Goal: Transaction & Acquisition: Purchase product/service

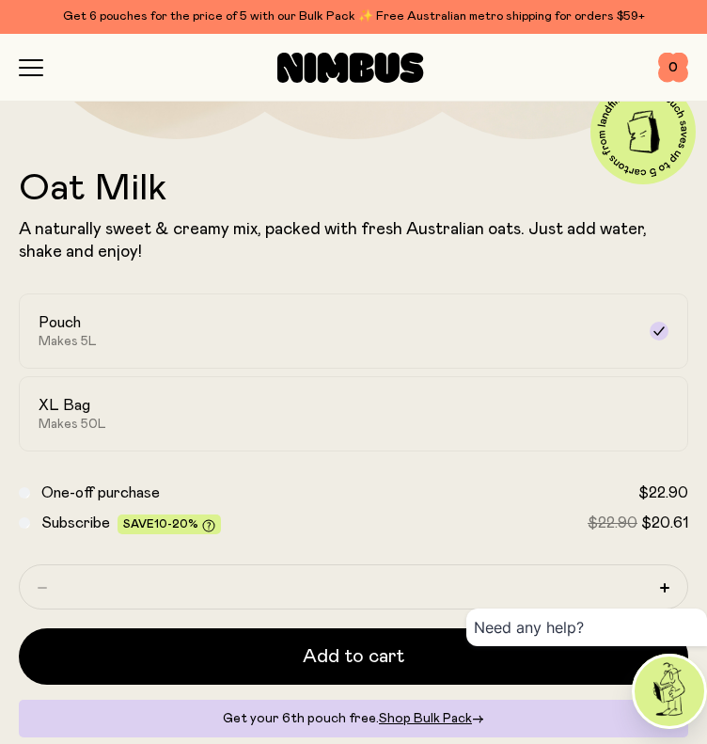
scroll to position [652, 0]
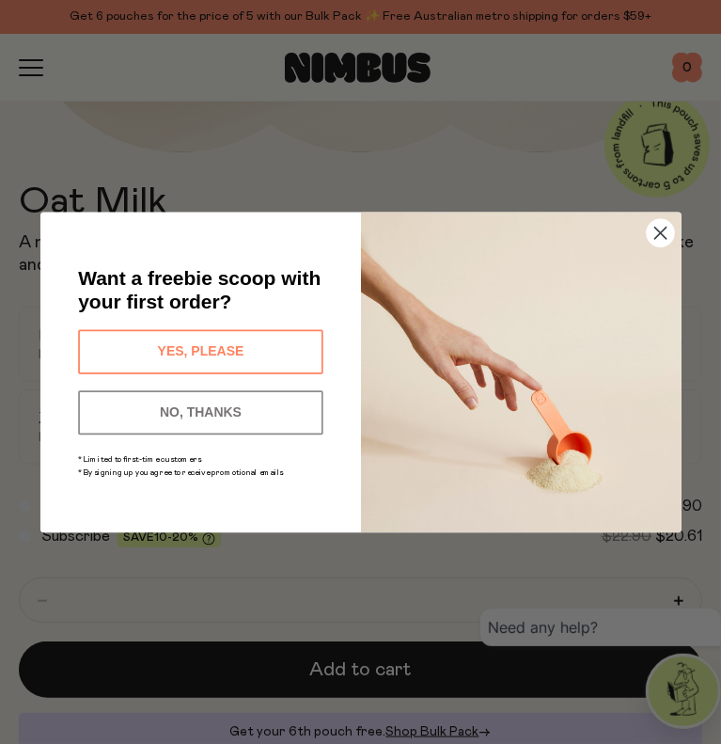
click at [658, 225] on circle "Close dialog" at bounding box center [660, 232] width 27 height 27
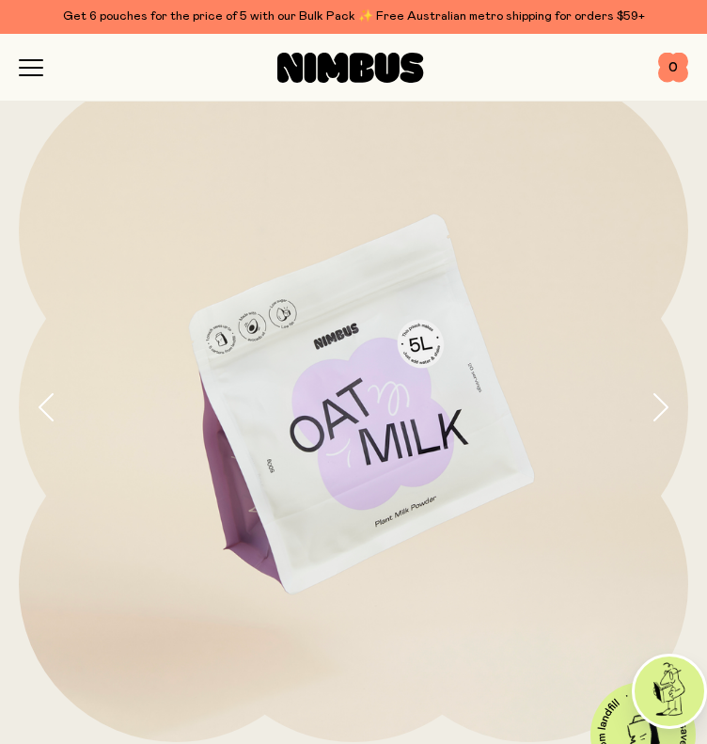
scroll to position [4, 0]
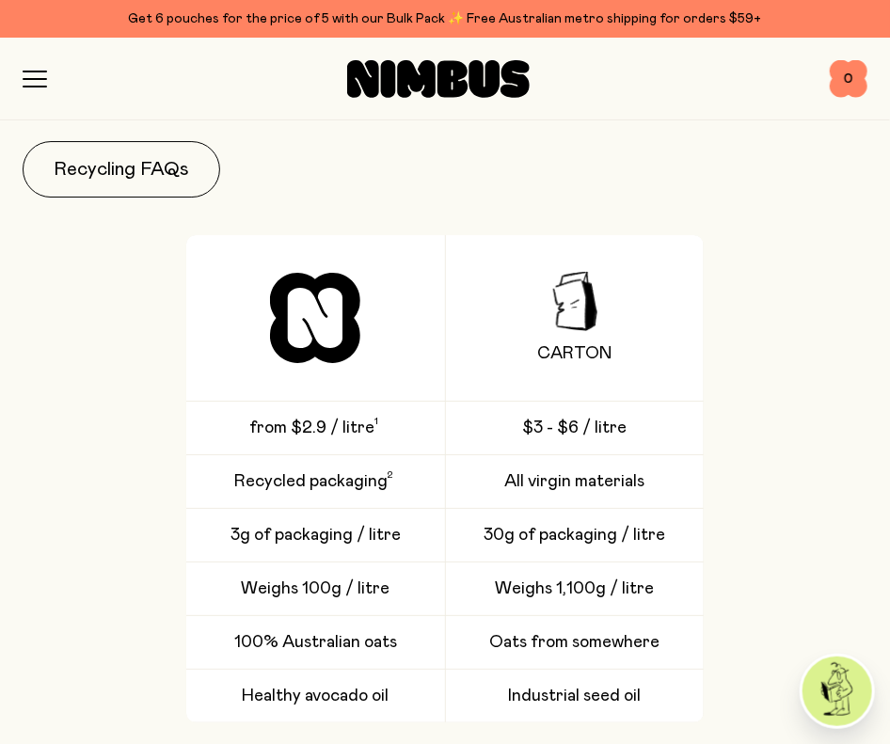
scroll to position [4147, 0]
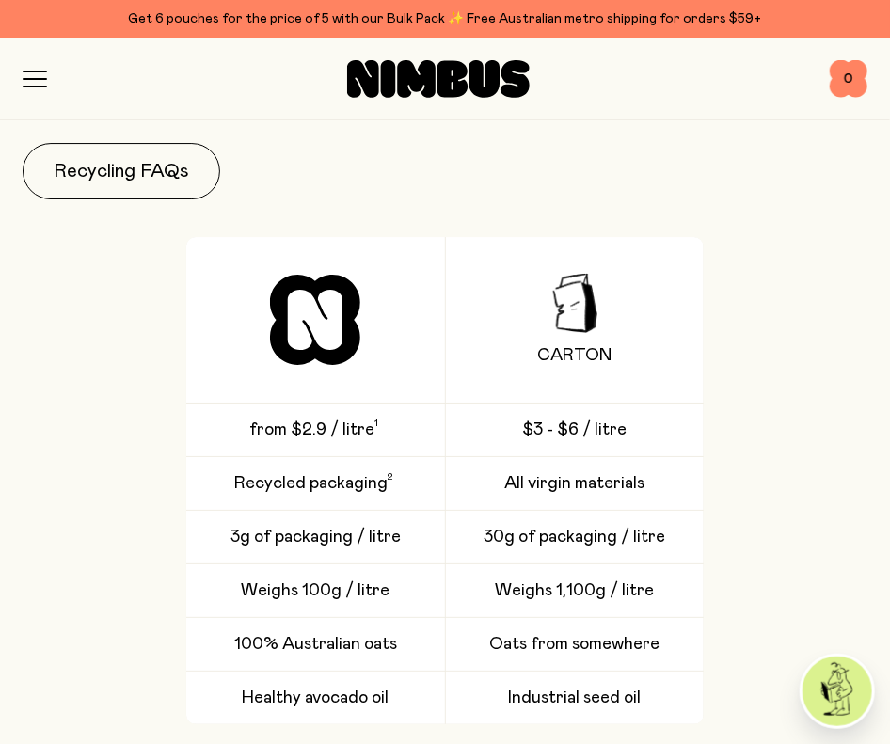
click at [34, 76] on icon "button" at bounding box center [35, 79] width 24 height 17
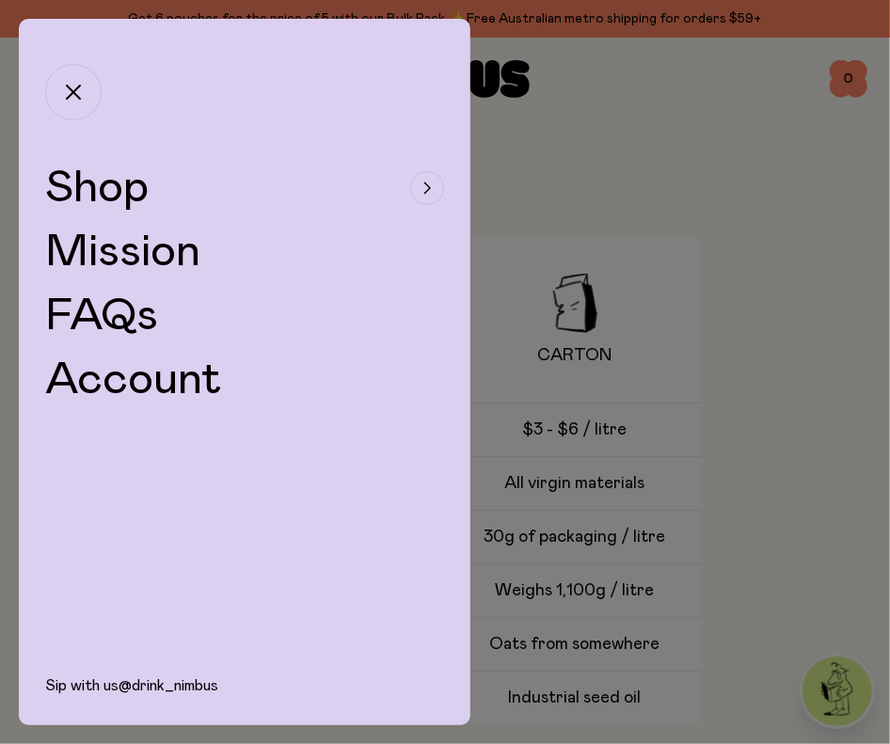
click at [426, 183] on icon "button" at bounding box center [427, 187] width 8 height 11
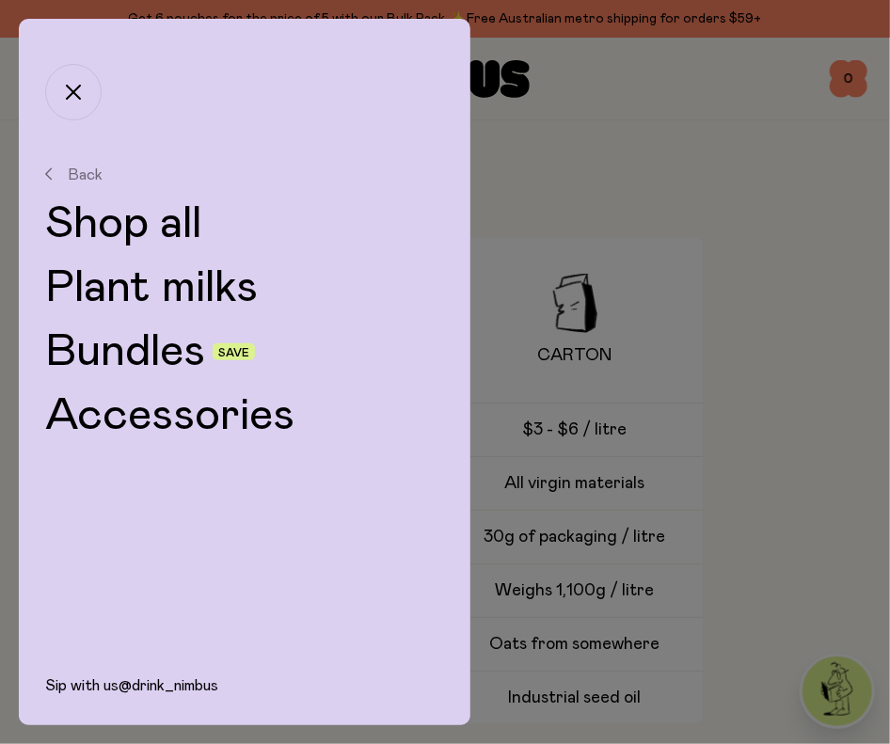
click at [650, 172] on div at bounding box center [445, 372] width 890 height 744
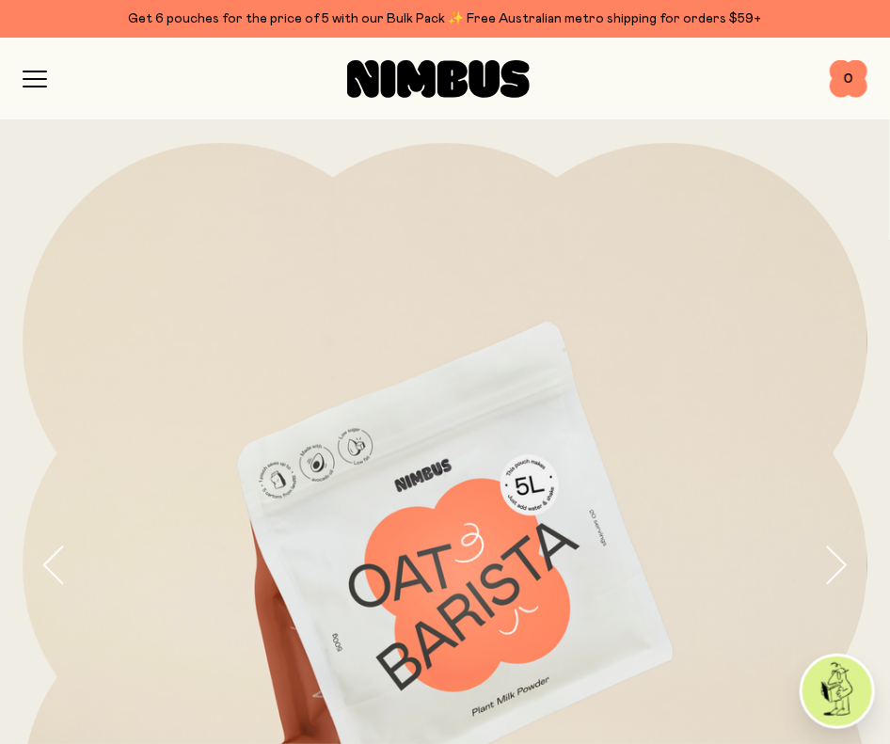
click at [33, 79] on icon "button" at bounding box center [35, 79] width 23 height 0
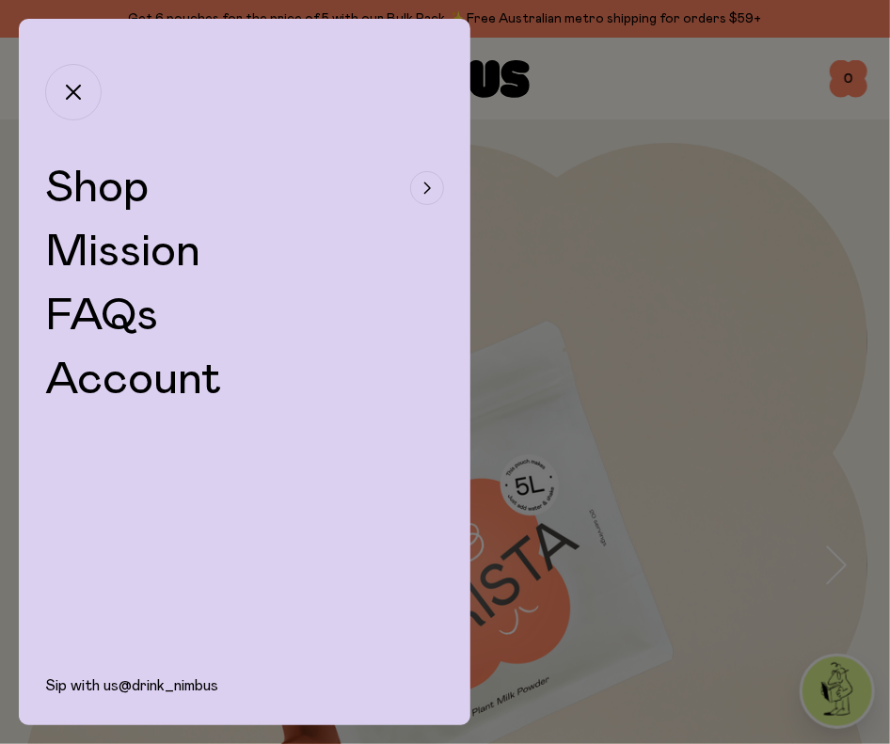
click at [579, 215] on div at bounding box center [445, 372] width 890 height 744
